Goal: Task Accomplishment & Management: Manage account settings

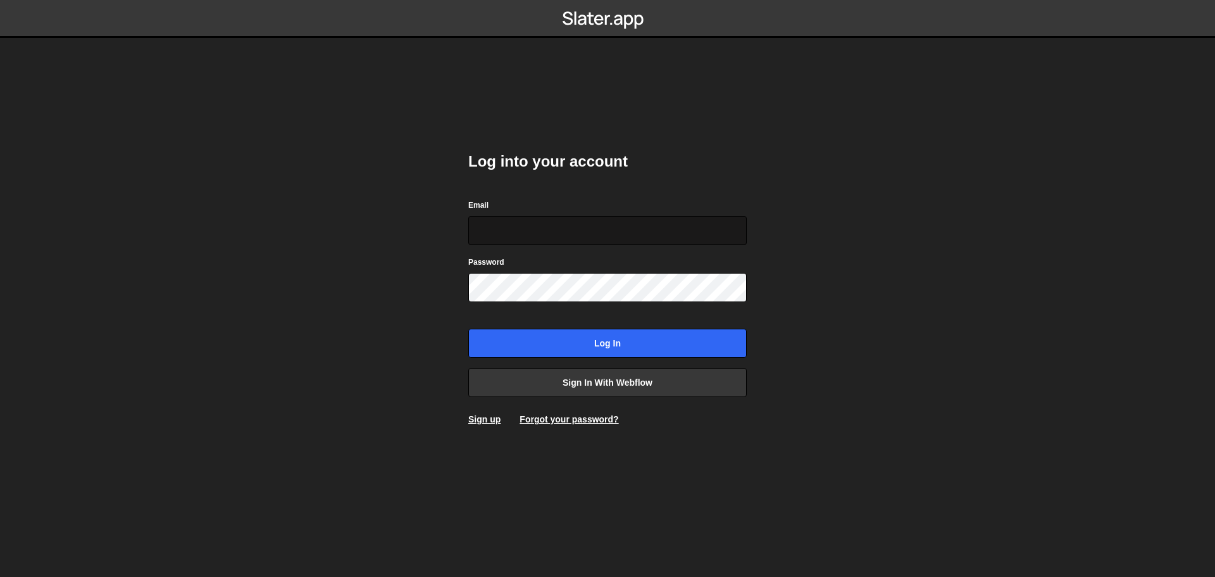
click at [546, 235] on input "Email" at bounding box center [607, 230] width 279 height 29
type input "[EMAIL_ADDRESS][DOMAIN_NAME]"
click at [604, 221] on input "[EMAIL_ADDRESS][DOMAIN_NAME]" at bounding box center [607, 230] width 279 height 29
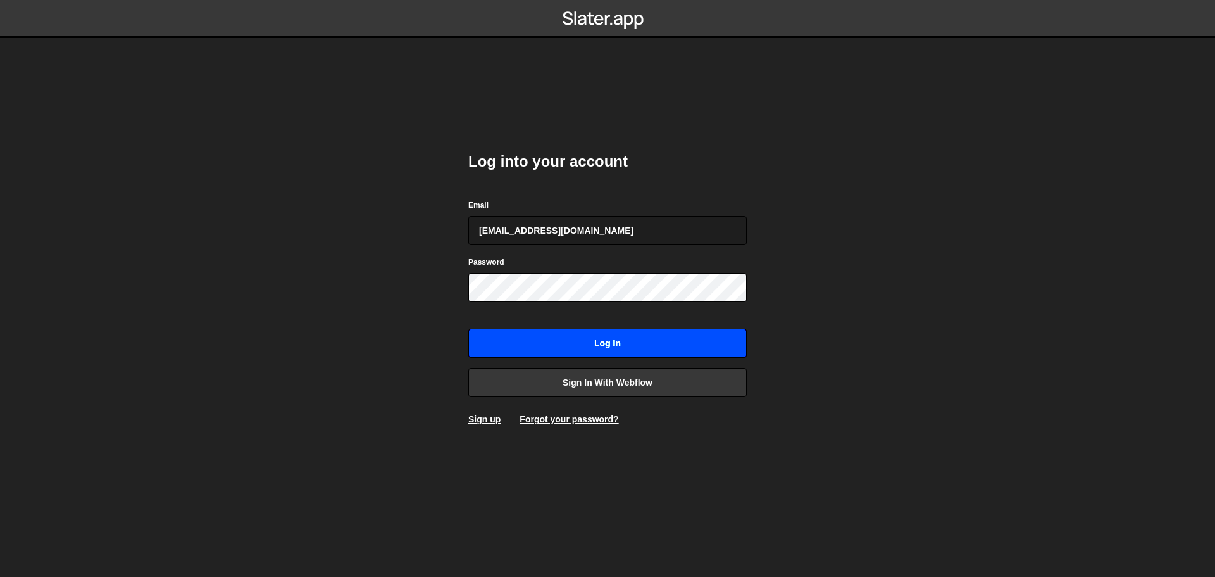
click at [508, 342] on input "Log in" at bounding box center [607, 343] width 279 height 29
click at [495, 336] on input "Log in" at bounding box center [607, 343] width 279 height 29
click at [511, 330] on input "Log in" at bounding box center [607, 343] width 279 height 29
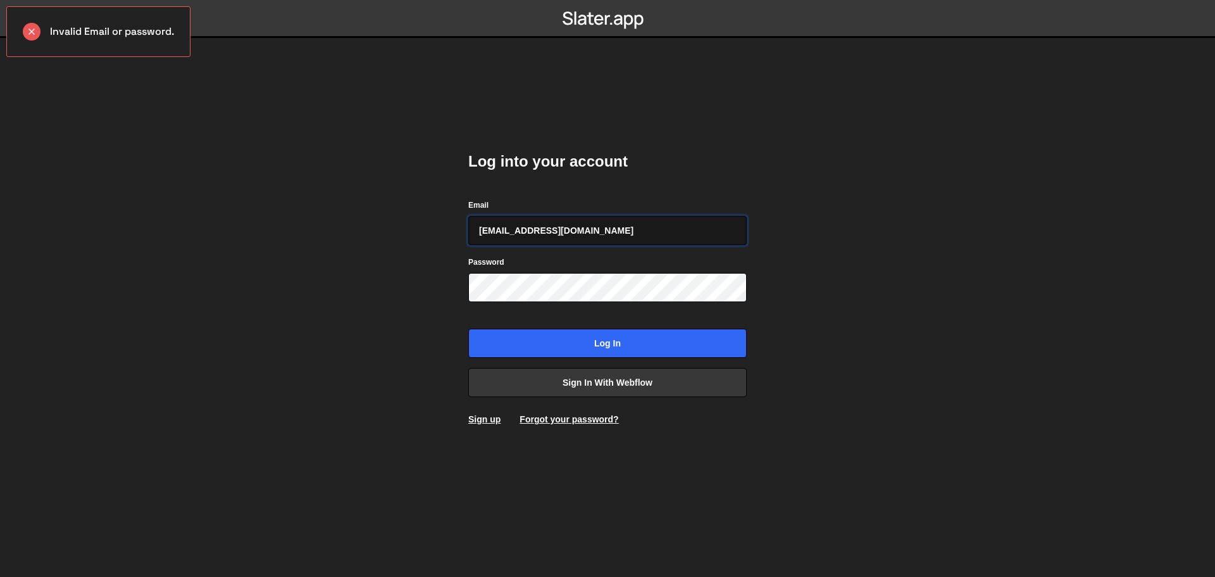
click at [617, 224] on input "[EMAIL_ADDRESS][DOMAIN_NAME]" at bounding box center [607, 230] width 279 height 29
type input "h"
click at [632, 166] on h2 "Log into your account" at bounding box center [607, 161] width 279 height 20
click at [563, 216] on input "Email" at bounding box center [607, 230] width 279 height 29
type input "[EMAIL_ADDRESS][DOMAIN_NAME]"
